Goal: Information Seeking & Learning: Learn about a topic

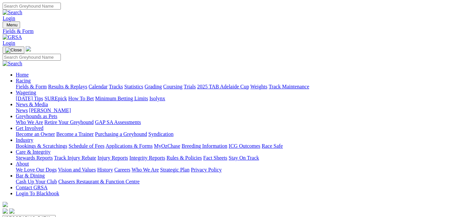
click at [56, 215] on select "South Australia New South Wales Northern Territory Queensland Tasmania Victoria…" at bounding box center [29, 218] width 53 height 6
select select "QLD"
click at [31, 215] on select "South Australia New South Wales Northern Territory Queensland Tasmania Victoria…" at bounding box center [29, 218] width 53 height 6
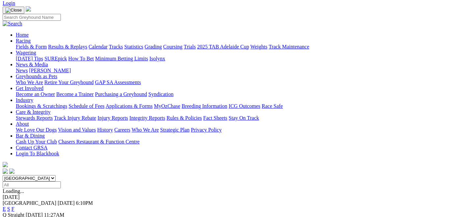
scroll to position [49, 0]
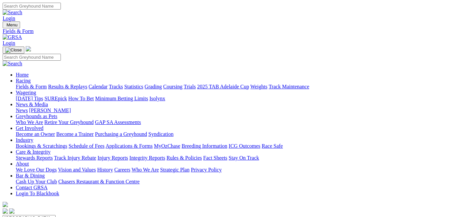
click at [56, 215] on select "South Australia New South Wales Northern Territory Queensland Tasmania Victoria…" at bounding box center [29, 218] width 53 height 6
select select "QLD"
click at [31, 215] on select "South Australia New South Wales Northern Territory Queensland Tasmania Victoria…" at bounding box center [29, 218] width 53 height 6
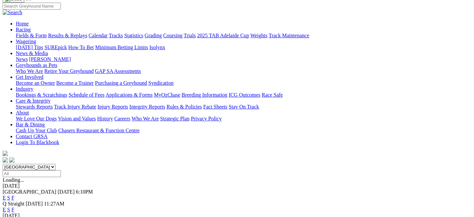
scroll to position [97, 0]
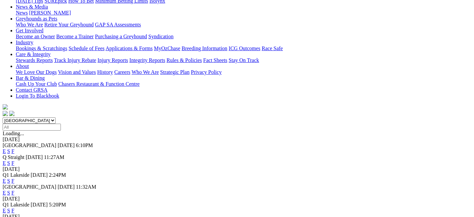
click at [6, 190] on link "E" at bounding box center [4, 193] width 3 height 6
